Goal: Information Seeking & Learning: Learn about a topic

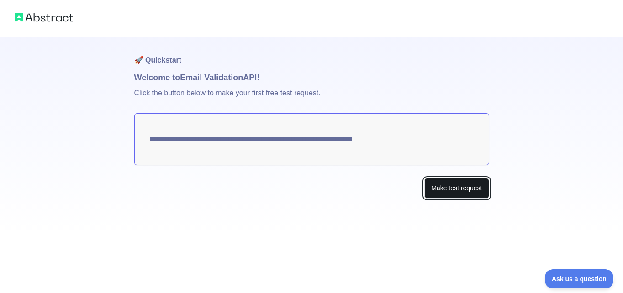
click at [446, 188] on button "Make test request" at bounding box center [456, 188] width 64 height 21
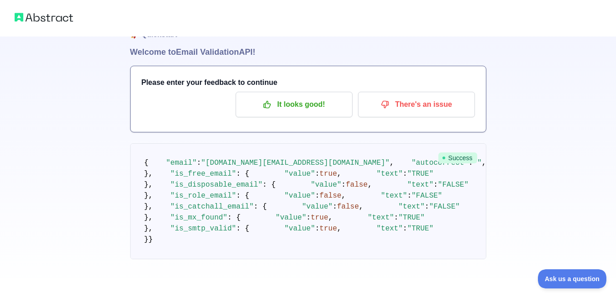
scroll to position [46, 0]
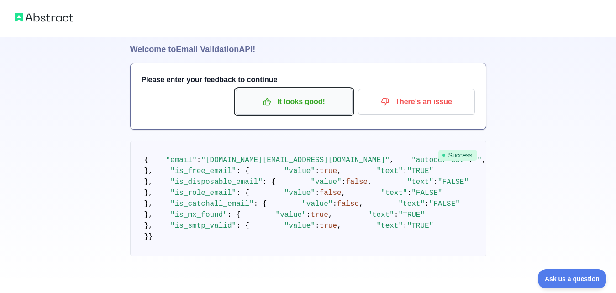
click at [296, 94] on p "It looks good!" at bounding box center [293, 102] width 103 height 16
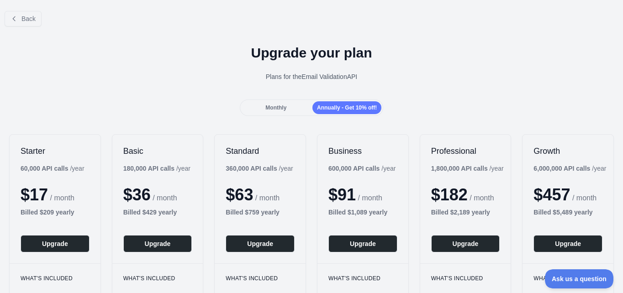
click at [258, 105] on div "Monthly" at bounding box center [276, 107] width 69 height 13
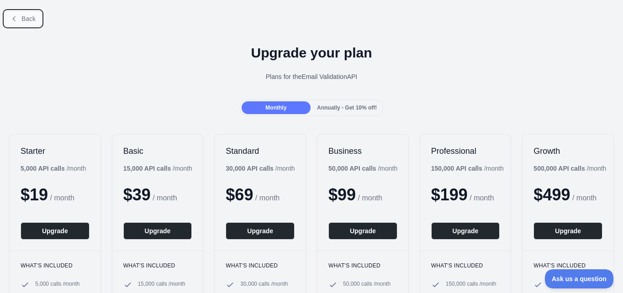
click at [24, 20] on span "Back" at bounding box center [28, 18] width 14 height 7
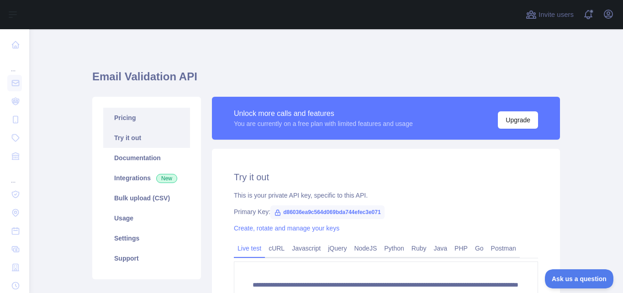
click at [121, 118] on link "Pricing" at bounding box center [146, 118] width 87 height 20
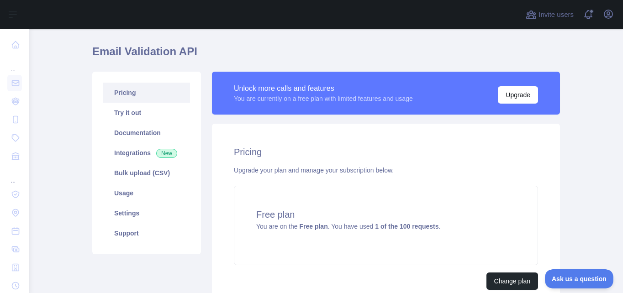
scroll to position [46, 0]
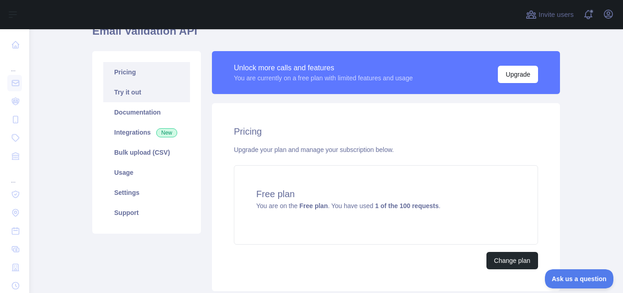
click at [138, 93] on link "Try it out" at bounding box center [146, 92] width 87 height 20
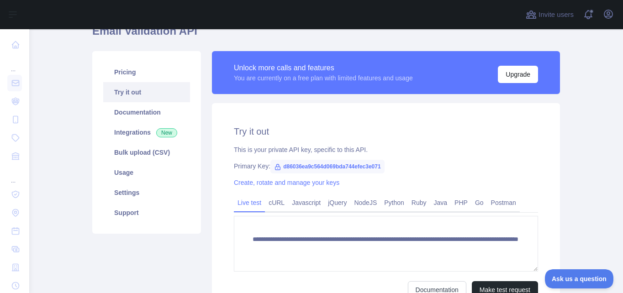
scroll to position [91, 0]
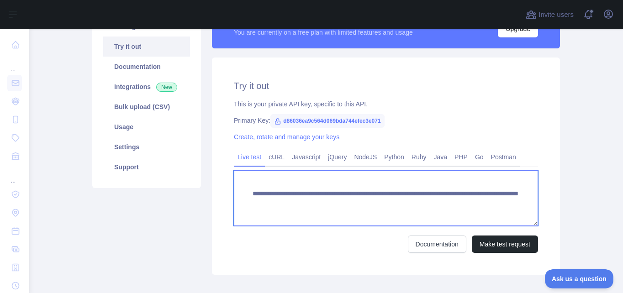
click at [497, 201] on textarea "**********" at bounding box center [386, 198] width 304 height 56
drag, startPoint x: 475, startPoint y: 205, endPoint x: 408, endPoint y: 205, distance: 67.6
click at [408, 205] on textarea "**********" at bounding box center [386, 198] width 304 height 56
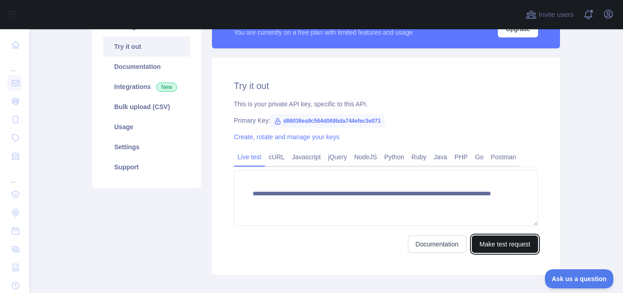
click at [479, 243] on button "Make test request" at bounding box center [505, 244] width 66 height 17
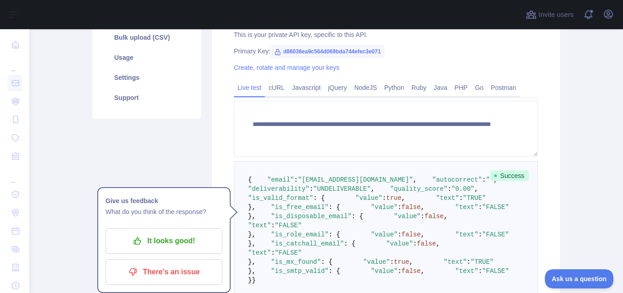
scroll to position [183, 0]
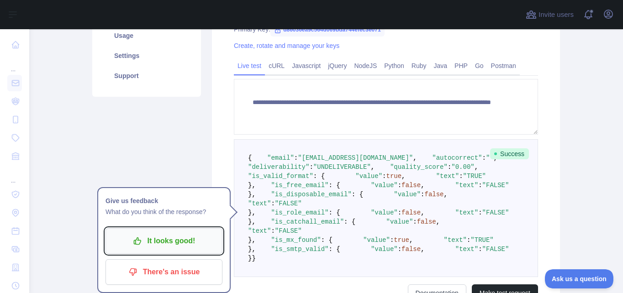
click at [162, 239] on p "It looks good!" at bounding box center [163, 241] width 103 height 16
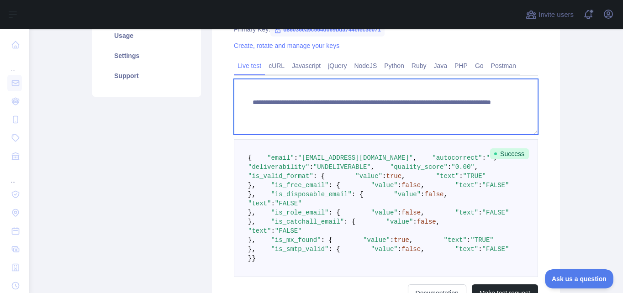
click at [465, 113] on textarea "**********" at bounding box center [386, 107] width 304 height 56
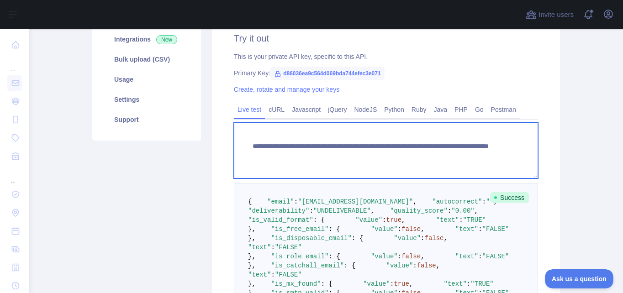
scroll to position [46, 0]
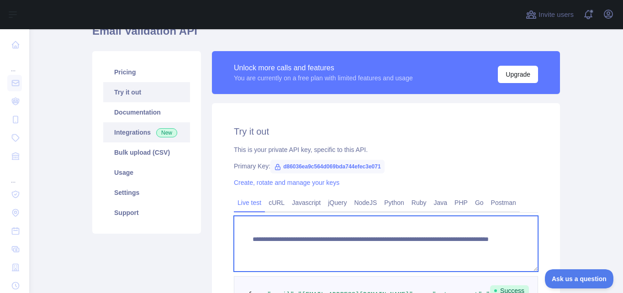
type textarea "**********"
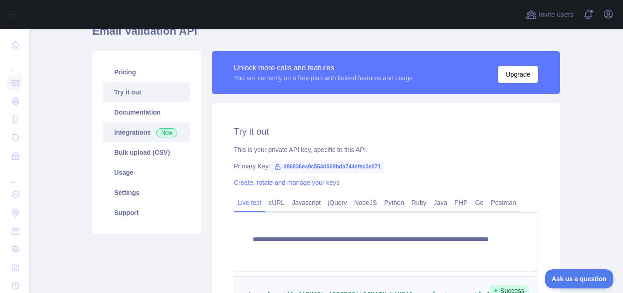
click at [123, 132] on link "Integrations New" at bounding box center [146, 132] width 87 height 20
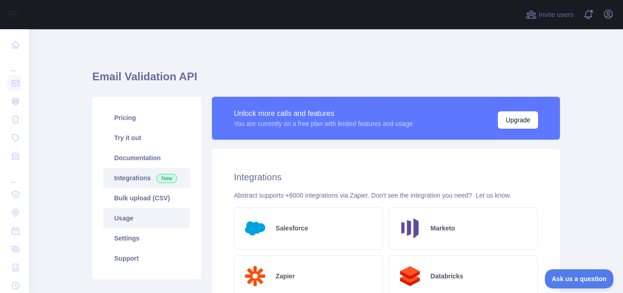
click at [123, 218] on link "Usage" at bounding box center [146, 218] width 87 height 20
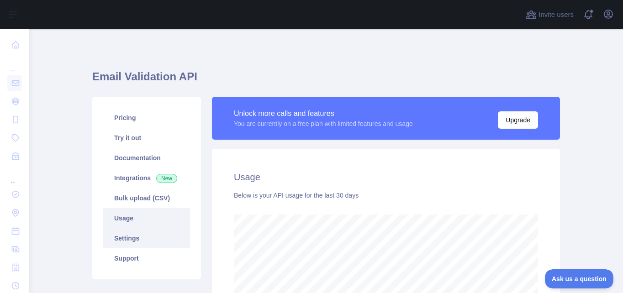
click at [117, 235] on link "Settings" at bounding box center [146, 238] width 87 height 20
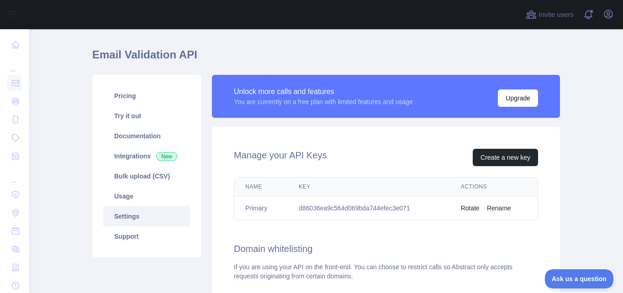
scroll to position [21, 0]
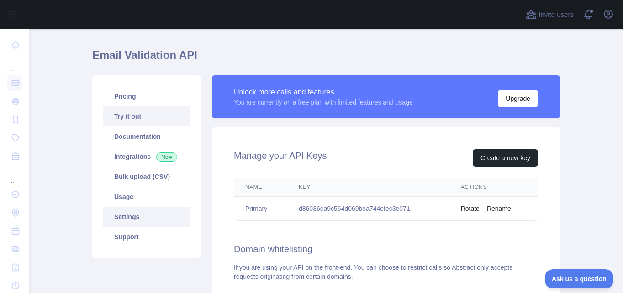
click at [127, 118] on link "Try it out" at bounding box center [146, 116] width 87 height 20
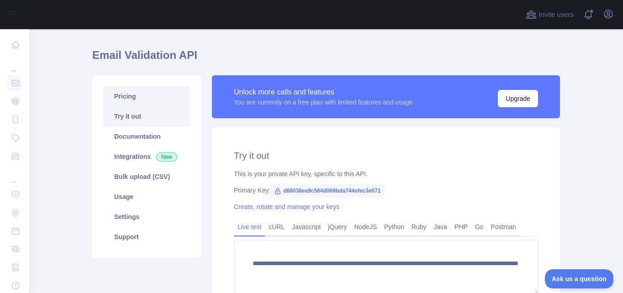
click at [125, 96] on link "Pricing" at bounding box center [146, 96] width 87 height 20
